Goal: Navigation & Orientation: Locate item on page

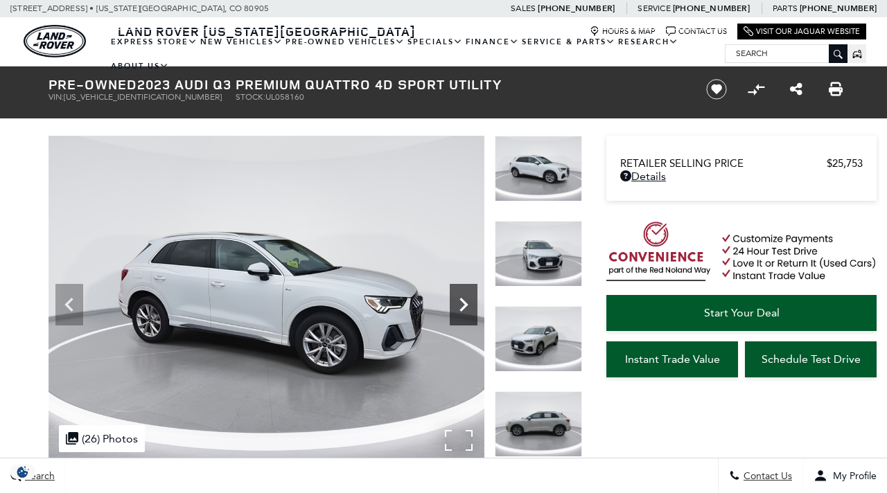
click at [455, 291] on icon "Next" at bounding box center [463, 305] width 28 height 28
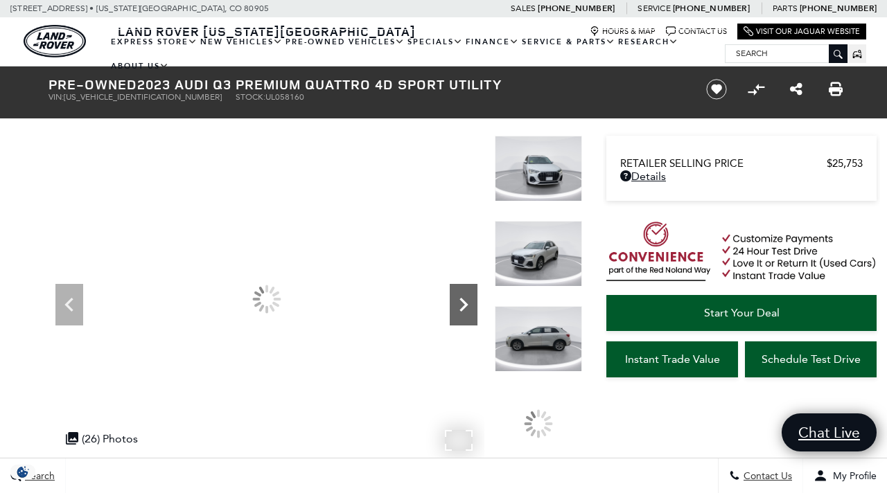
scroll to position [33, 0]
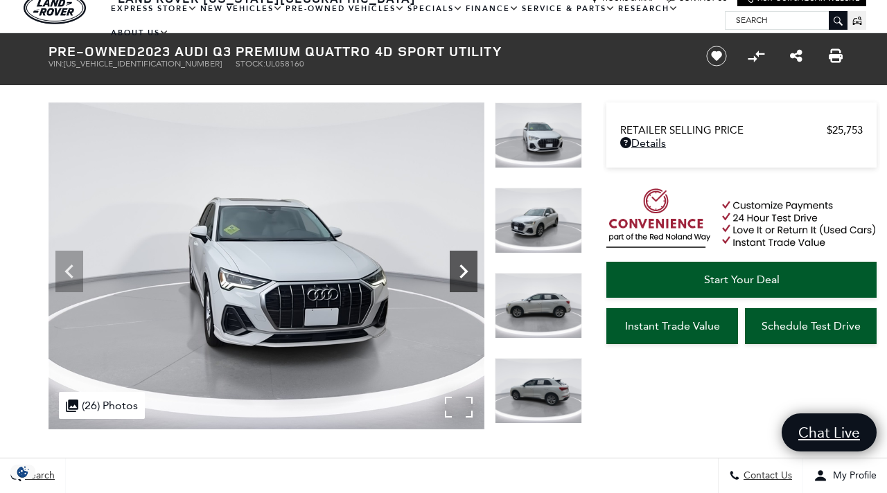
click at [455, 268] on icon "Next" at bounding box center [463, 272] width 28 height 28
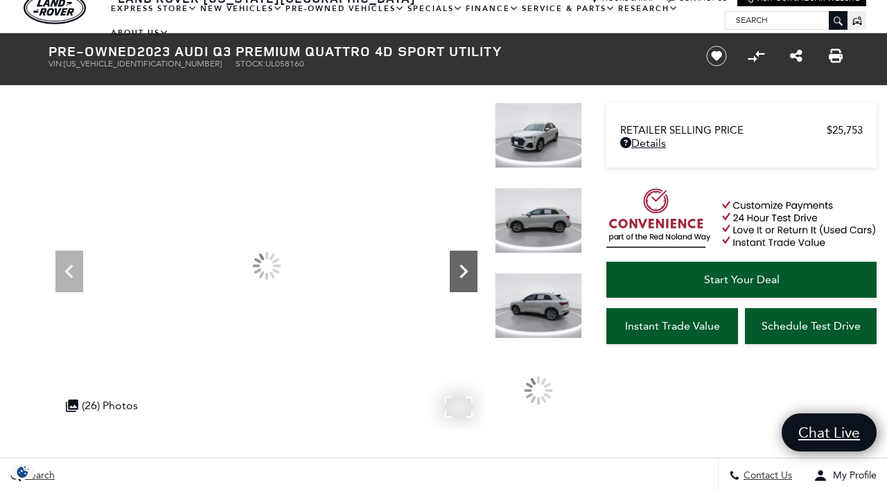
scroll to position [0, 0]
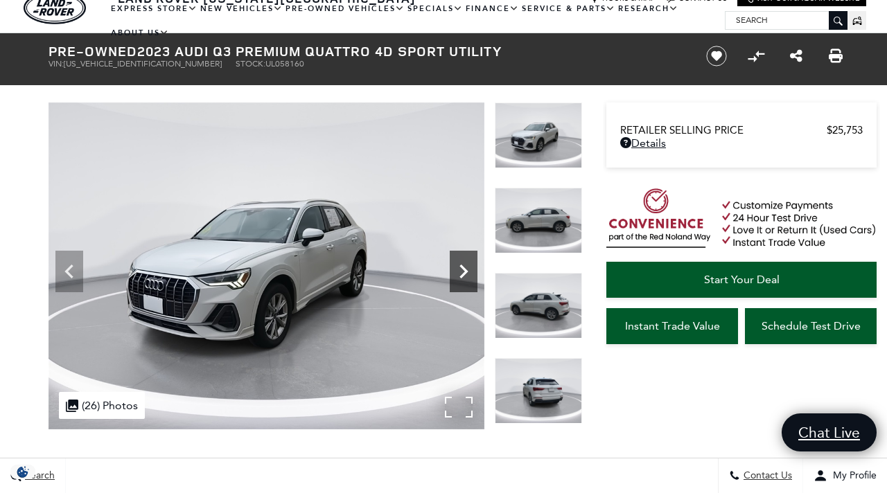
click at [455, 268] on icon "Next" at bounding box center [463, 272] width 28 height 28
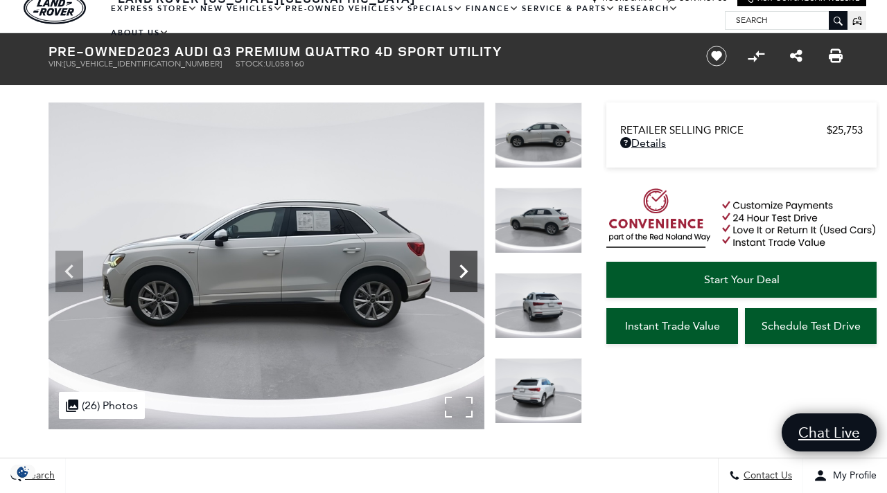
click at [455, 268] on icon "Next" at bounding box center [463, 272] width 28 height 28
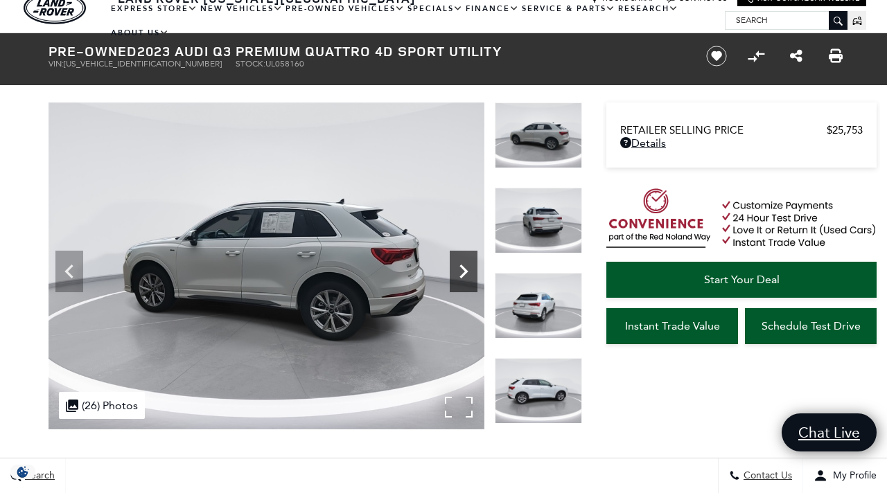
click at [455, 268] on icon "Next" at bounding box center [463, 272] width 28 height 28
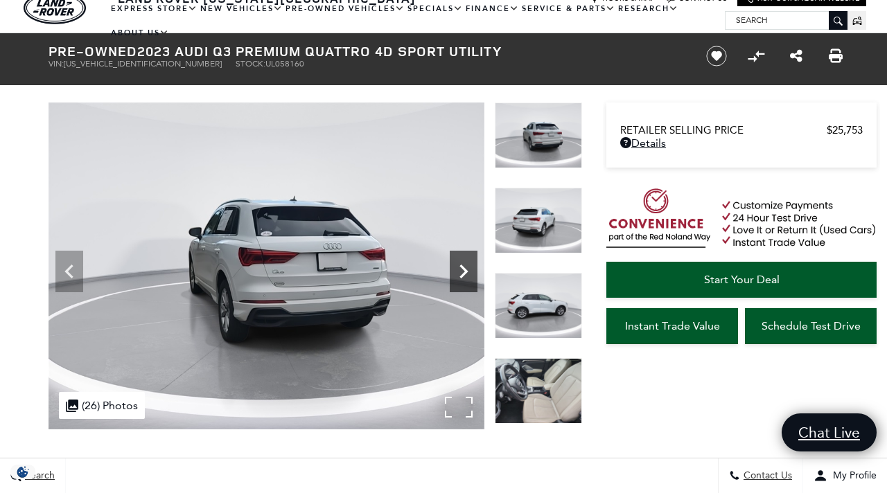
click at [455, 268] on icon "Next" at bounding box center [463, 272] width 28 height 28
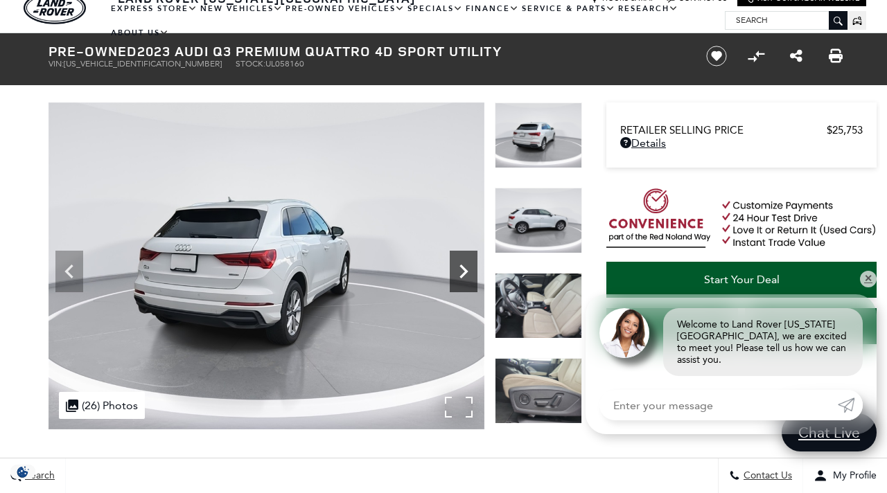
click at [468, 272] on icon "Next" at bounding box center [463, 272] width 28 height 28
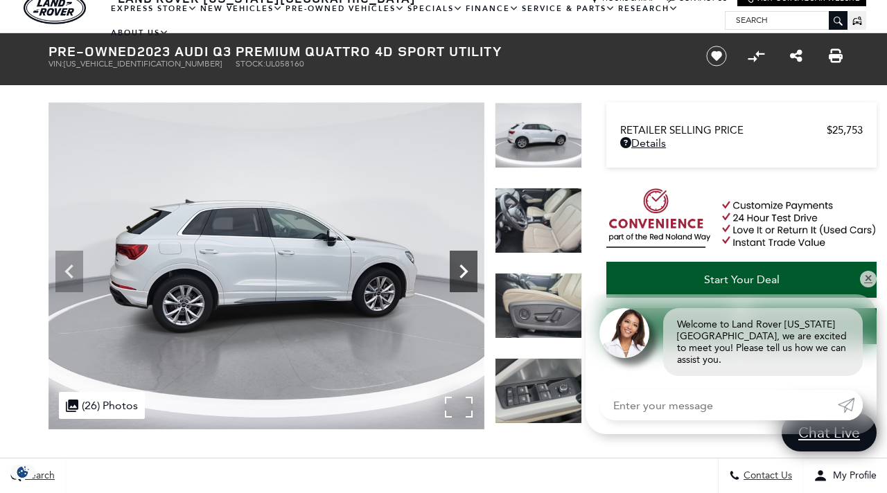
click at [468, 272] on icon "Next" at bounding box center [463, 272] width 28 height 28
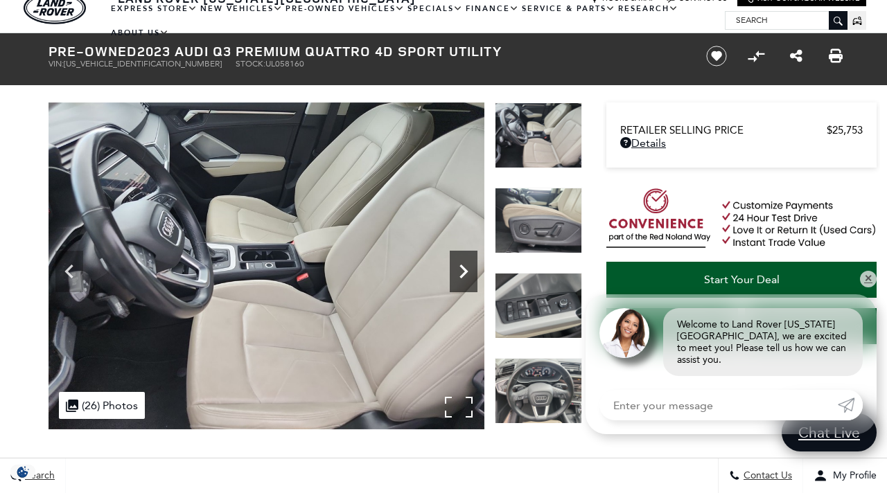
click at [468, 272] on icon "Next" at bounding box center [463, 272] width 28 height 28
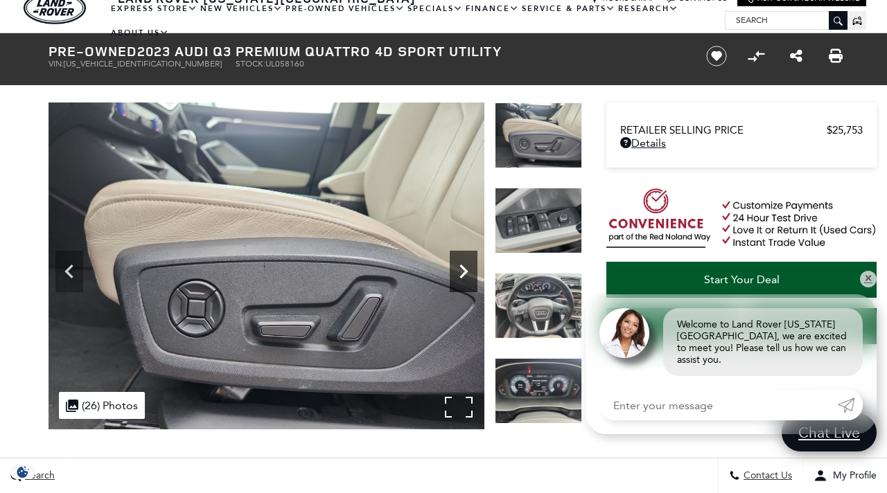
click at [468, 272] on icon "Next" at bounding box center [463, 272] width 28 height 28
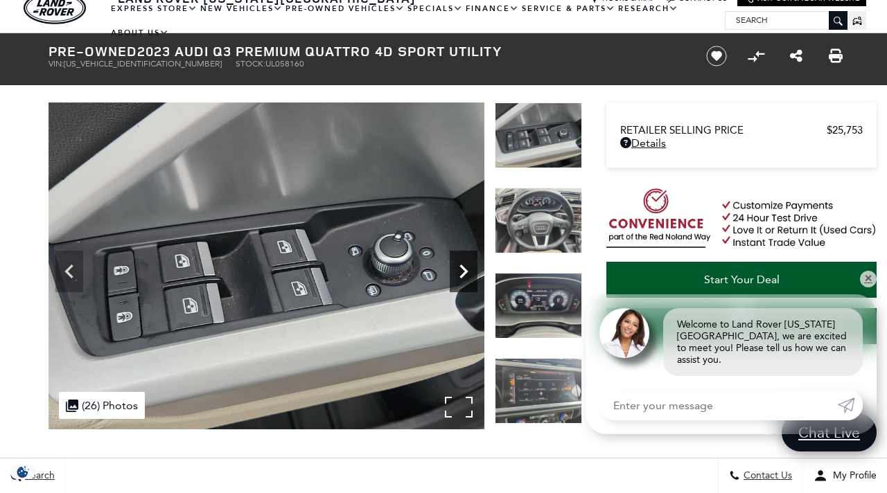
click at [468, 272] on icon "Next" at bounding box center [463, 272] width 28 height 28
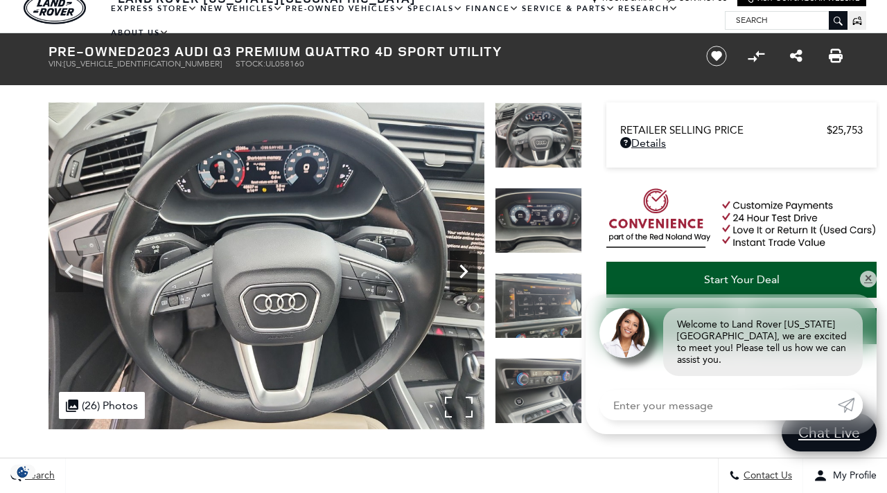
click at [468, 272] on icon "Next" at bounding box center [463, 272] width 28 height 28
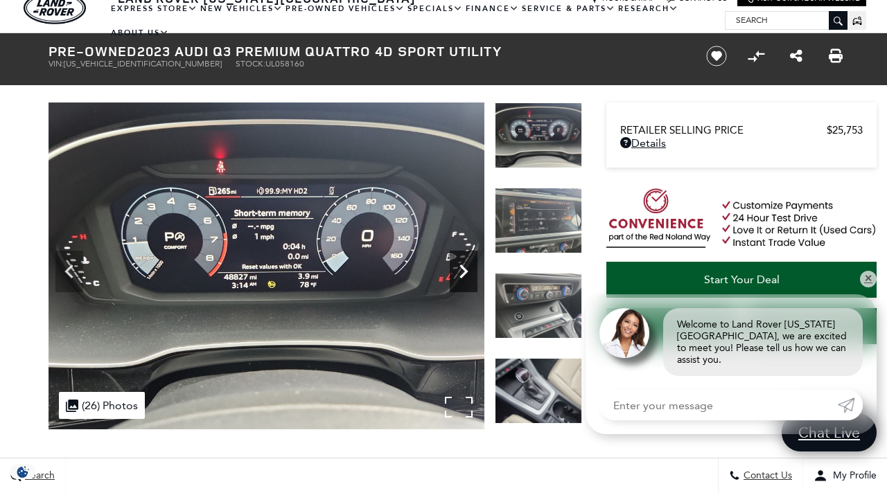
click at [468, 272] on icon "Next" at bounding box center [463, 272] width 28 height 28
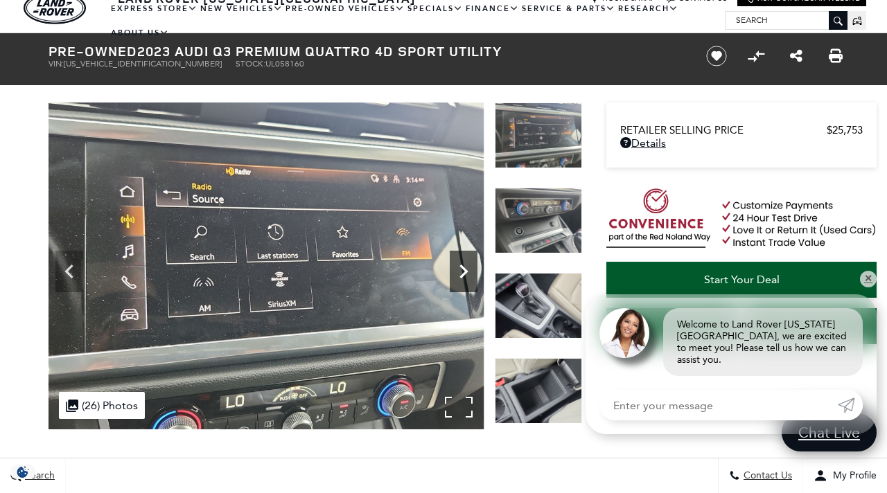
click at [468, 272] on icon "Next" at bounding box center [463, 272] width 28 height 28
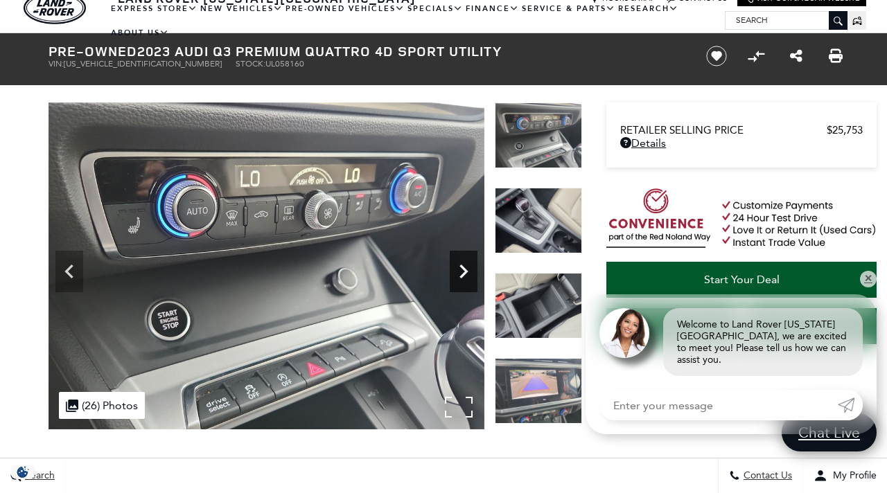
click at [468, 272] on icon "Next" at bounding box center [463, 272] width 28 height 28
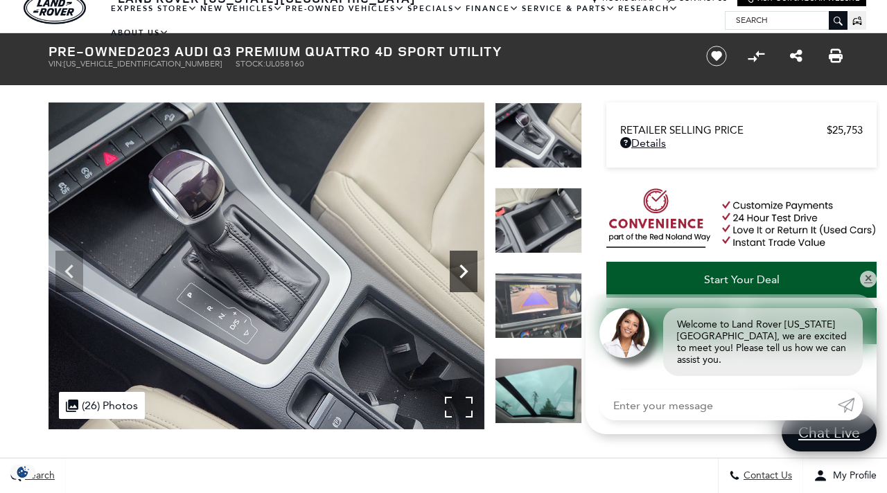
click at [468, 272] on icon "Next" at bounding box center [463, 272] width 28 height 28
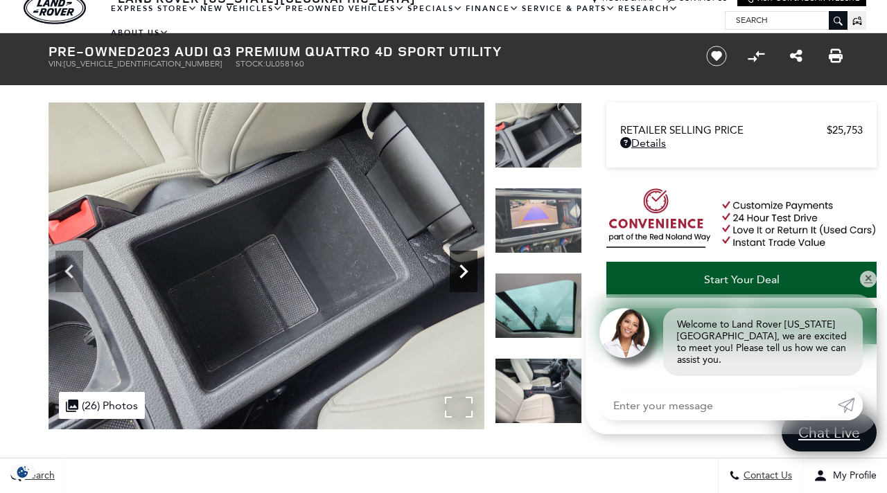
click at [468, 272] on icon "Next" at bounding box center [463, 272] width 28 height 28
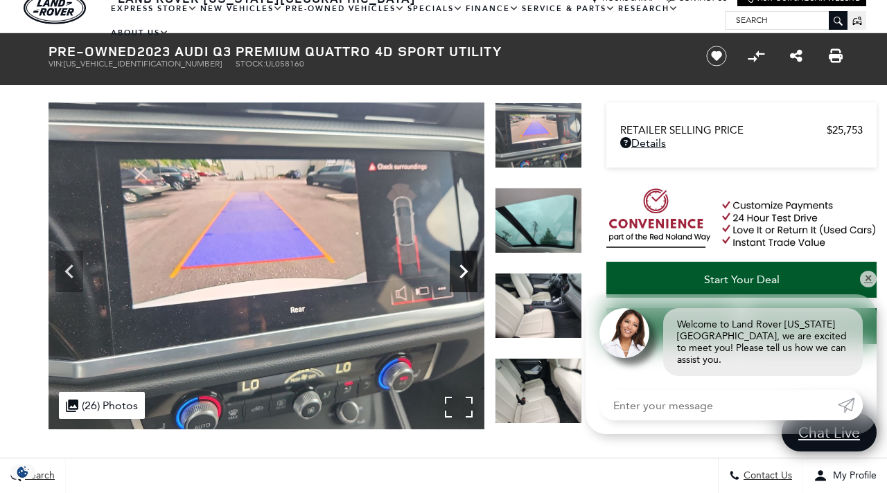
click at [468, 272] on icon "Next" at bounding box center [463, 272] width 28 height 28
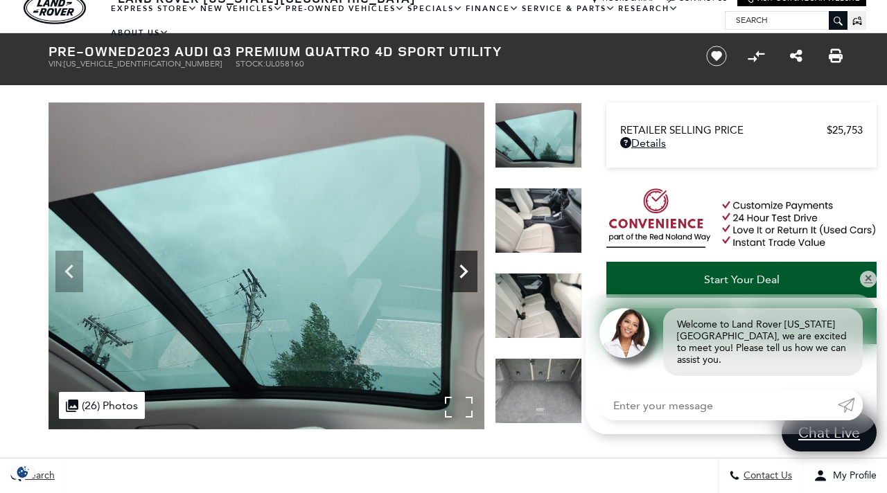
click at [468, 272] on icon "Next" at bounding box center [463, 272] width 28 height 28
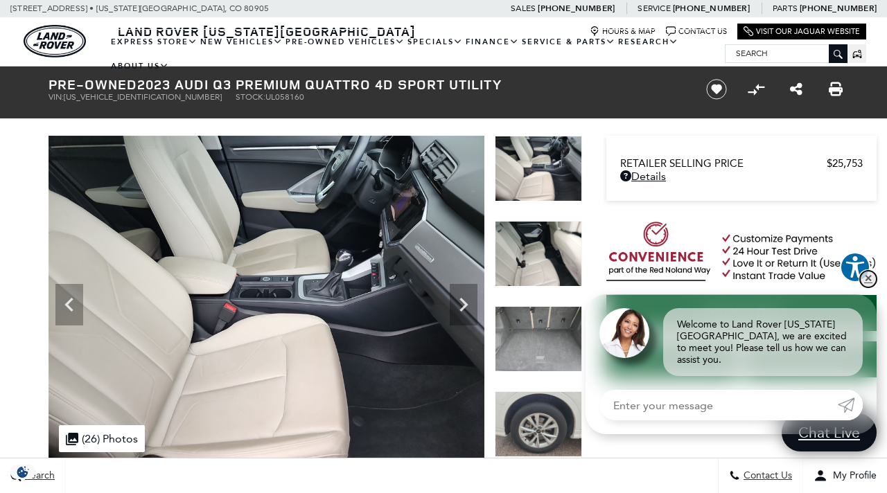
click at [871, 287] on link "✕" at bounding box center [868, 279] width 17 height 17
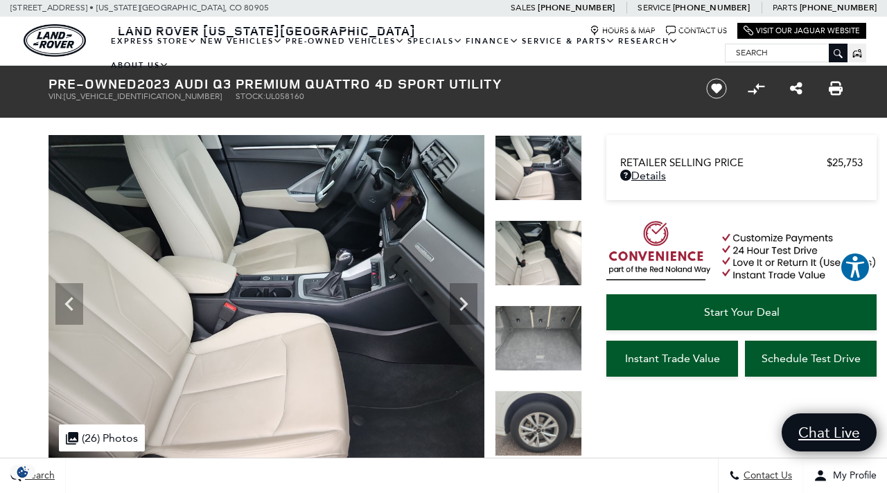
scroll to position [2, 0]
